Goal: Submit feedback/report problem: Submit feedback/report problem

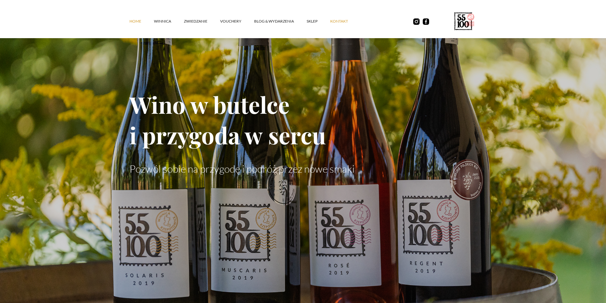
click at [336, 19] on link "kontakt" at bounding box center [345, 21] width 31 height 19
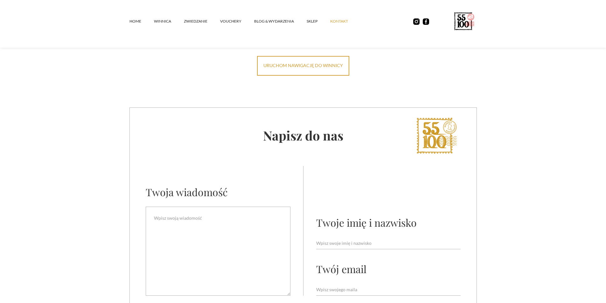
scroll to position [337, 0]
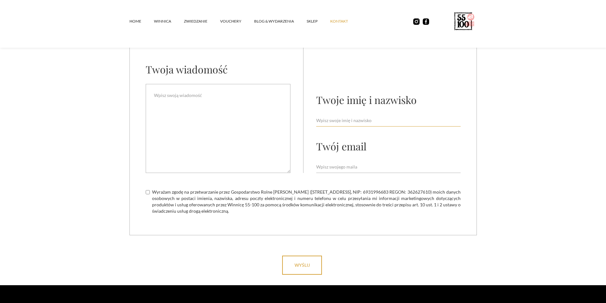
click at [346, 122] on input "Email Form" at bounding box center [388, 121] width 145 height 12
type input "Hydro-Agro Centrum [PERSON_NAME]"
type input "[EMAIL_ADDRESS][DOMAIN_NAME]"
drag, startPoint x: 359, startPoint y: 121, endPoint x: 243, endPoint y: 115, distance: 117.0
click at [243, 115] on div "Twoja wiadomość Twoje imię i nazwisko [PERSON_NAME] Centrum [PERSON_NAME] Twój …" at bounding box center [303, 108] width 315 height 130
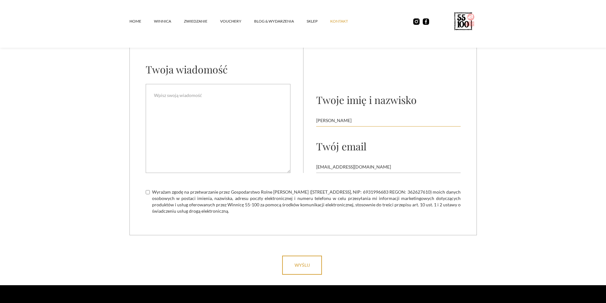
type input "[PERSON_NAME]"
click at [240, 113] on textarea "Email Form" at bounding box center [218, 128] width 145 height 89
type textarea "P"
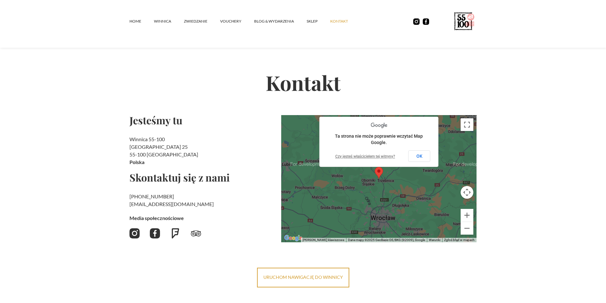
scroll to position [0, 0]
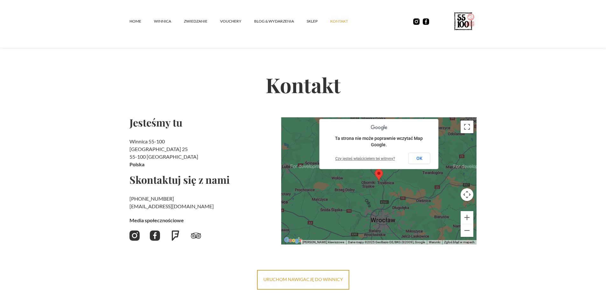
type textarea "NIPa pan podaj"
drag, startPoint x: 130, startPoint y: 142, endPoint x: 172, endPoint y: 143, distance: 42.0
click at [172, 143] on h2 "Winnica 55-100 [STREET_ADDRESS]" at bounding box center [203, 153] width 147 height 31
copy h2 "Winnica 55-100"
click at [120, 145] on section "Kontakt Jesteśmy tu Winnica 55-100 Rzepotowice 25 55-100 Trzebnica [GEOGRAPHIC_…" at bounding box center [303, 155] width 606 height 270
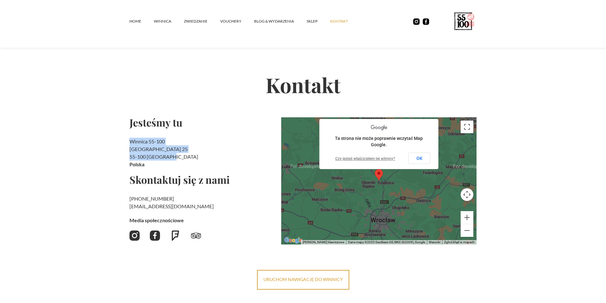
drag, startPoint x: 131, startPoint y: 141, endPoint x: 169, endPoint y: 159, distance: 42.1
click at [169, 159] on h2 "Winnica 55-100 [STREET_ADDRESS]" at bounding box center [203, 153] width 147 height 31
copy h2 "Winnica 55-100 [STREET_ADDRESS]"
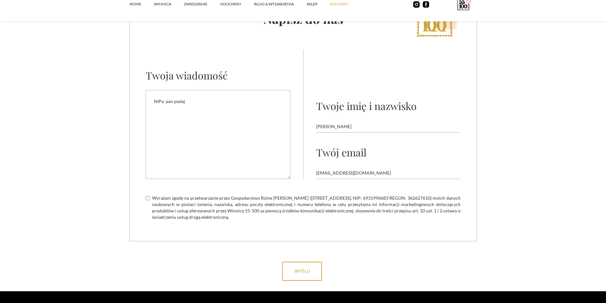
scroll to position [350, 0]
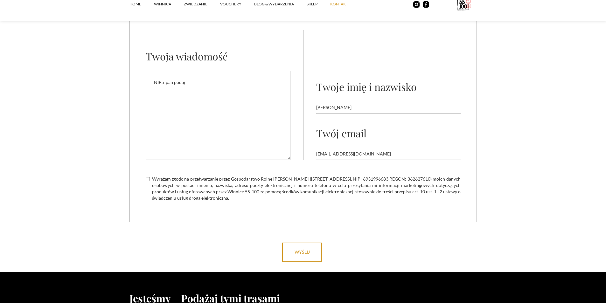
click at [148, 180] on input "Wyrażam zgodę na przetwarzanie przez Gospodarstwo Rolne [PERSON_NAME] ([STREET_…" at bounding box center [148, 179] width 4 height 4
checkbox input "true"
click at [199, 83] on textarea "NIPa pan podaj" at bounding box center [218, 115] width 145 height 89
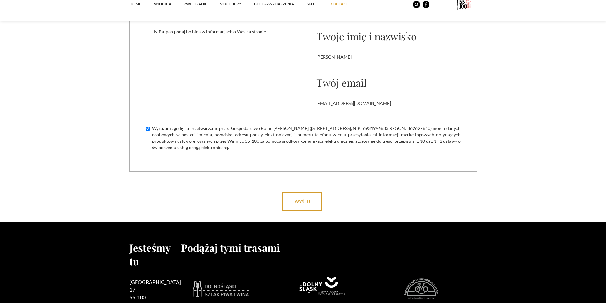
type textarea "NIPa pan podaj bo bida w informacjach o Was na stronie"
drag, startPoint x: 331, startPoint y: 56, endPoint x: 269, endPoint y: 58, distance: 62.1
click at [269, 58] on div "Twoja wiadomość NIPa pan podaj bo bida w informacjach o Was na stronie Twoje im…" at bounding box center [303, 45] width 315 height 130
type input "[PERSON_NAME]"
click at [307, 205] on input "wyślij" at bounding box center [302, 201] width 40 height 19
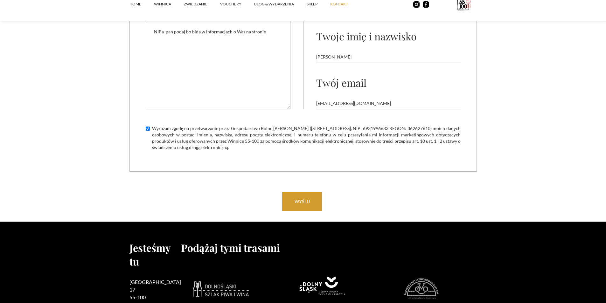
type input "Please wait..."
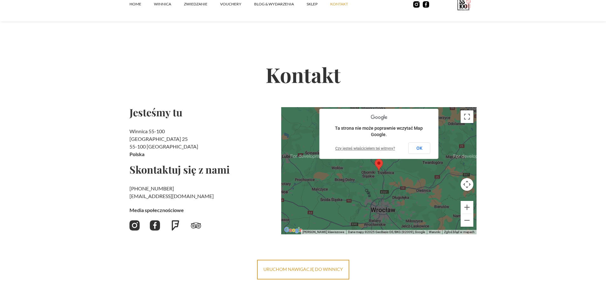
scroll to position [0, 0]
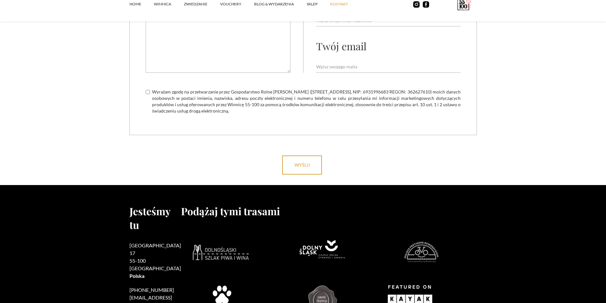
scroll to position [433, 0]
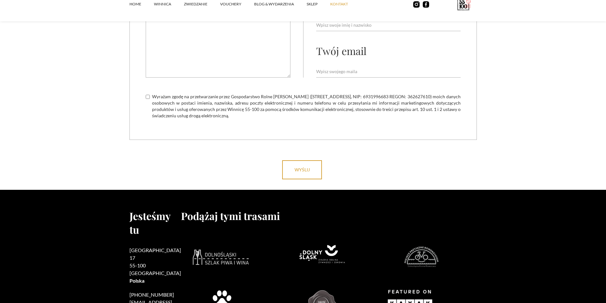
click at [380, 96] on span "Wyrażam zgodę na przetwarzanie przez Gospodarstwo Rolne [PERSON_NAME] ([STREET_…" at bounding box center [306, 106] width 309 height 25
click at [150, 96] on input "Wyrażam zgodę na przetwarzanie przez Gospodarstwo Rolne [PERSON_NAME] ([STREET_…" at bounding box center [148, 97] width 4 height 4
click at [431, 96] on span "Wyrażam zgodę na przetwarzanie przez Gospodarstwo Rolne [PERSON_NAME] ([STREET_…" at bounding box center [306, 106] width 309 height 25
click at [150, 96] on input "Wyrażam zgodę na przetwarzanie przez Gospodarstwo Rolne [PERSON_NAME] ([STREET_…" at bounding box center [148, 97] width 4 height 4
drag, startPoint x: 381, startPoint y: 97, endPoint x: 403, endPoint y: 99, distance: 22.0
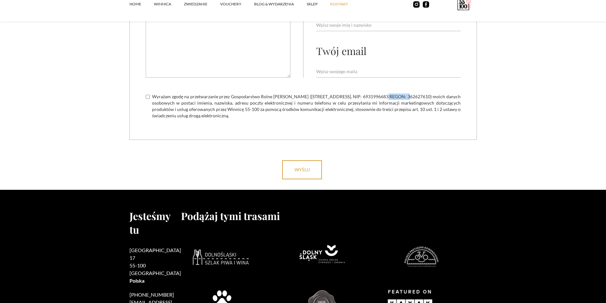
click at [403, 99] on span "Wyrażam zgodę na przetwarzanie przez Gospodarstwo Rolne [PERSON_NAME] ([STREET_…" at bounding box center [306, 106] width 309 height 25
click at [387, 96] on span "Wyrażam zgodę na przetwarzanie przez Gospodarstwo Rolne [PERSON_NAME] ([STREET_…" at bounding box center [306, 106] width 309 height 25
click at [150, 96] on input "Wyrażam zgodę na przetwarzanie przez Gospodarstwo Rolne [PERSON_NAME] ([STREET_…" at bounding box center [148, 97] width 4 height 4
checkbox input "true"
drag, startPoint x: 378, startPoint y: 97, endPoint x: 403, endPoint y: 99, distance: 24.6
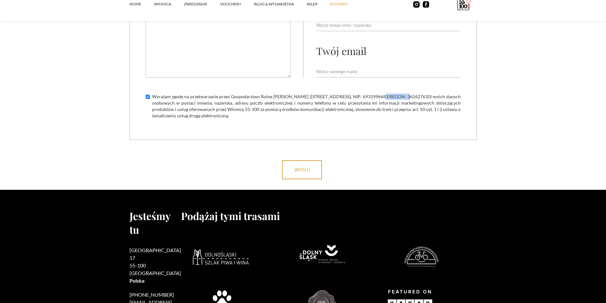
click at [403, 99] on span "Wyrażam zgodę na przetwarzanie przez Gospodarstwo Rolne [PERSON_NAME] ([STREET_…" at bounding box center [306, 106] width 309 height 25
copy span "6931996683"
drag, startPoint x: 235, startPoint y: 96, endPoint x: 308, endPoint y: 98, distance: 72.6
click at [308, 98] on span "Wyrażam zgodę na przetwarzanie przez Gospodarstwo Rolne [PERSON_NAME] ([STREET_…" at bounding box center [306, 106] width 309 height 25
copy span "Gospodarstwo Rolne [PERSON_NAME]"
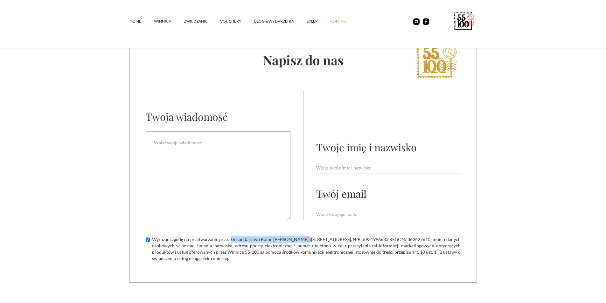
scroll to position [337, 0]
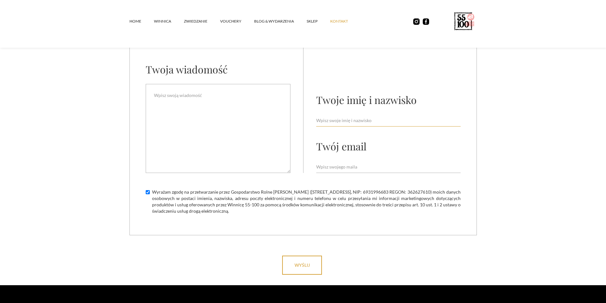
click at [357, 126] on input "Email Form" at bounding box center [388, 121] width 145 height 12
type input "[PERSON_NAME]"
type input "[EMAIL_ADDRESS][DOMAIN_NAME]"
drag, startPoint x: 331, startPoint y: 121, endPoint x: 293, endPoint y: 123, distance: 38.6
click at [293, 123] on div "Twoja wiadomość Twoje imię i nazwisko Lucyna Jarosz Twój email hydro.agro.centr…" at bounding box center [303, 108] width 315 height 130
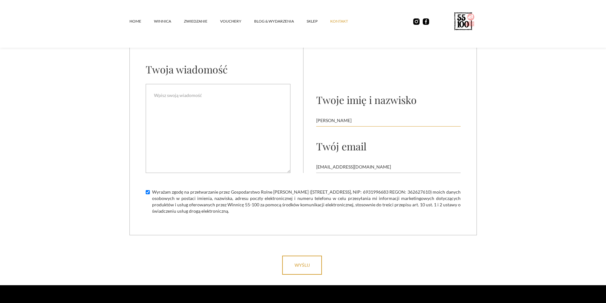
type input "[PERSON_NAME]"
click at [229, 104] on textarea "Email Form" at bounding box center [218, 128] width 145 height 89
type textarea "już sobie znalazłem w RODO"
click at [303, 261] on input "wyślij" at bounding box center [302, 265] width 40 height 19
type input "Please wait..."
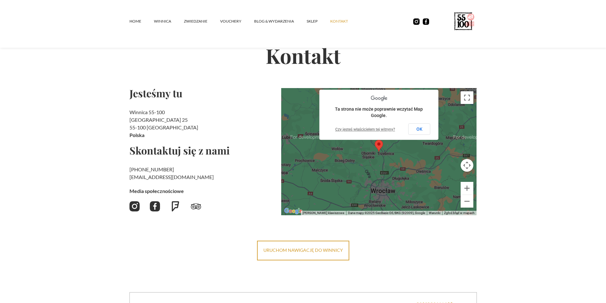
scroll to position [0, 0]
